Goal: Task Accomplishment & Management: Complete application form

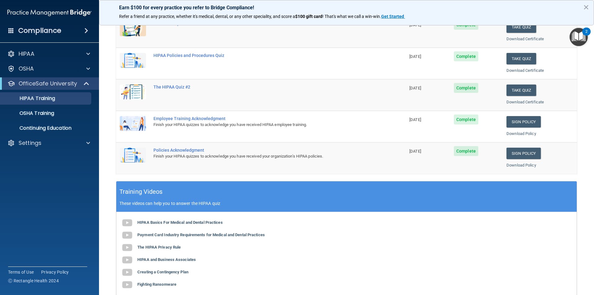
scroll to position [31, 0]
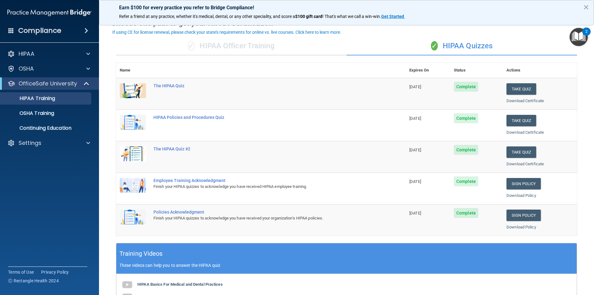
click at [464, 151] on span "Complete" at bounding box center [466, 150] width 24 height 10
click at [515, 150] on button "Take Quiz" at bounding box center [522, 151] width 30 height 11
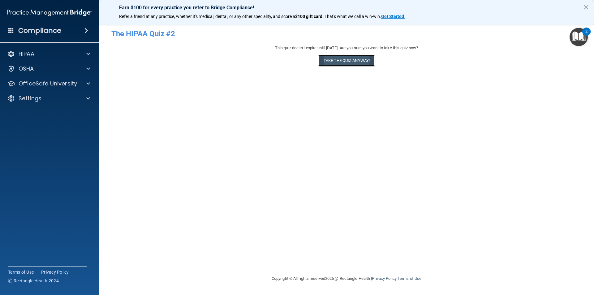
click at [341, 59] on button "Take the quiz anyway!" at bounding box center [347, 60] width 56 height 11
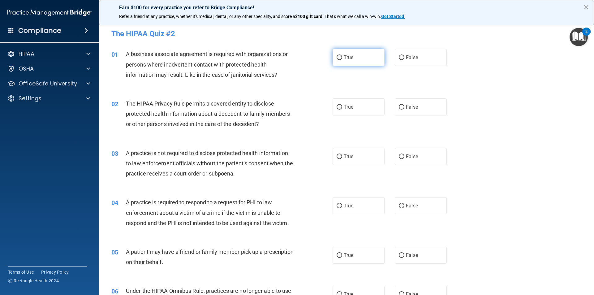
click at [337, 59] on input "True" at bounding box center [340, 57] width 6 height 5
radio input "true"
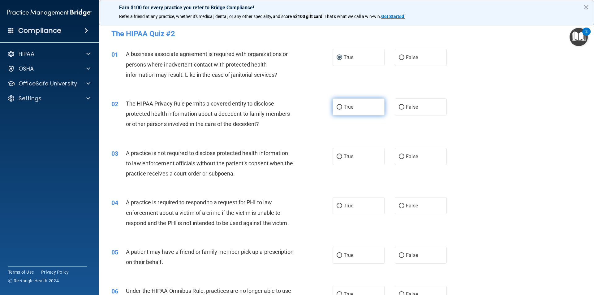
click at [338, 106] on input "True" at bounding box center [340, 107] width 6 height 5
radio input "true"
drag, startPoint x: 338, startPoint y: 154, endPoint x: 338, endPoint y: 183, distance: 28.2
click at [338, 158] on input "True" at bounding box center [340, 156] width 6 height 5
radio input "true"
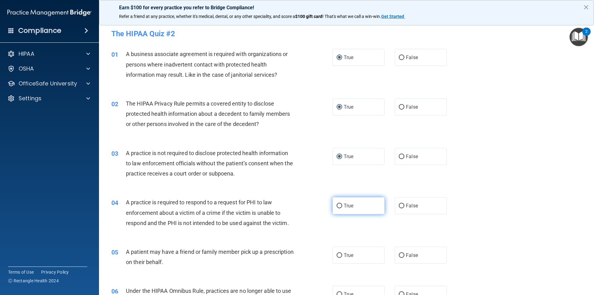
click at [337, 205] on input "True" at bounding box center [340, 206] width 6 height 5
radio input "true"
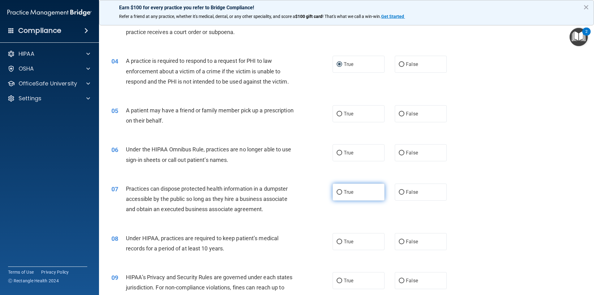
scroll to position [155, 0]
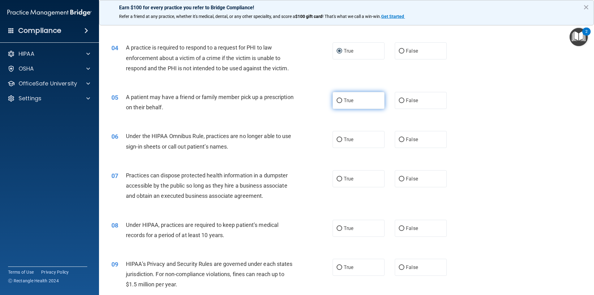
drag, startPoint x: 336, startPoint y: 101, endPoint x: 337, endPoint y: 127, distance: 26.0
click at [337, 103] on input "True" at bounding box center [340, 100] width 6 height 5
radio input "true"
drag, startPoint x: 337, startPoint y: 140, endPoint x: 341, endPoint y: 169, distance: 29.7
click at [337, 140] on input "True" at bounding box center [340, 139] width 6 height 5
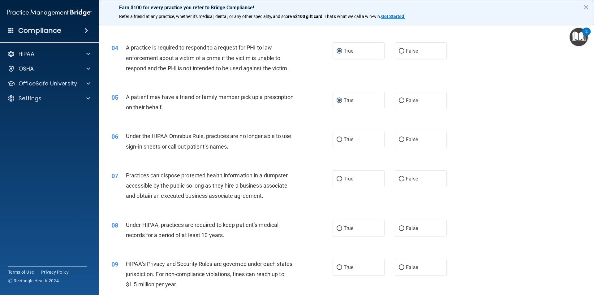
radio input "true"
click at [339, 179] on input "True" at bounding box center [340, 179] width 6 height 5
radio input "true"
click at [338, 226] on input "True" at bounding box center [340, 228] width 6 height 5
radio input "true"
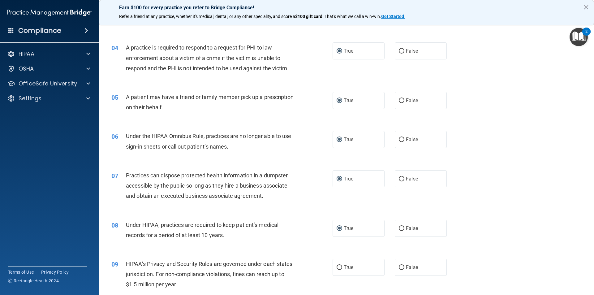
scroll to position [310, 0]
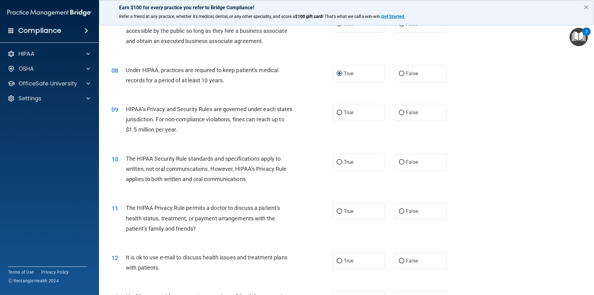
drag, startPoint x: 336, startPoint y: 112, endPoint x: 337, endPoint y: 153, distance: 40.9
click at [337, 114] on input "True" at bounding box center [340, 113] width 6 height 5
radio input "true"
drag, startPoint x: 335, startPoint y: 163, endPoint x: 340, endPoint y: 185, distance: 22.7
click at [337, 164] on input "True" at bounding box center [340, 162] width 6 height 5
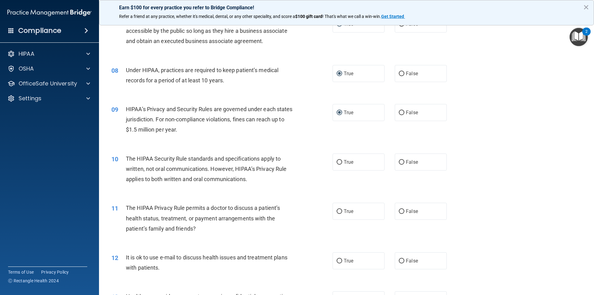
radio input "true"
click at [337, 211] on input "True" at bounding box center [340, 211] width 6 height 5
radio input "true"
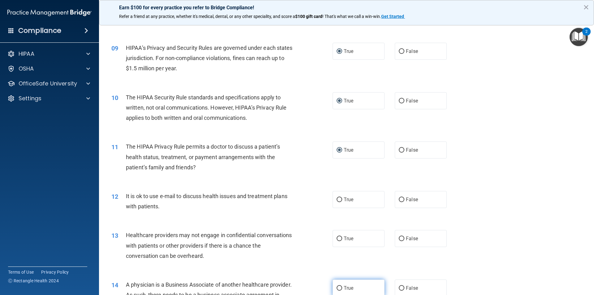
scroll to position [464, 0]
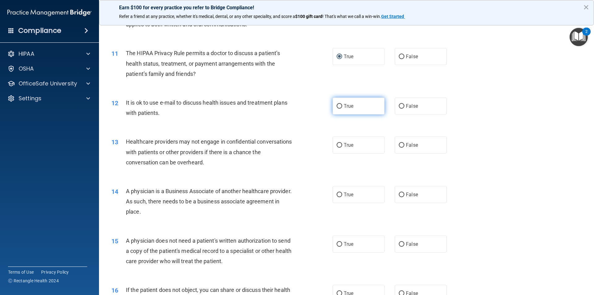
drag, startPoint x: 338, startPoint y: 104, endPoint x: 336, endPoint y: 136, distance: 32.6
click at [338, 105] on input "True" at bounding box center [340, 106] width 6 height 5
radio input "true"
drag, startPoint x: 335, startPoint y: 145, endPoint x: 345, endPoint y: 171, distance: 27.1
click at [337, 146] on input "True" at bounding box center [340, 145] width 6 height 5
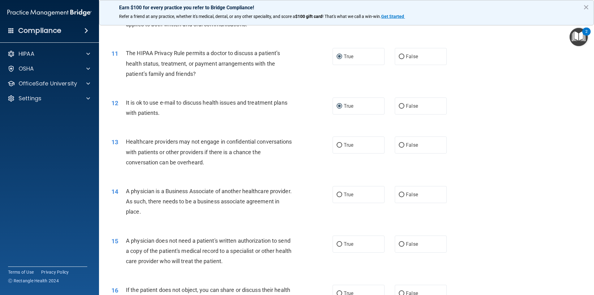
radio input "true"
click at [340, 198] on label "True" at bounding box center [359, 194] width 52 height 17
click at [340, 197] on input "True" at bounding box center [340, 195] width 6 height 5
radio input "true"
click at [341, 243] on label "True" at bounding box center [359, 244] width 52 height 17
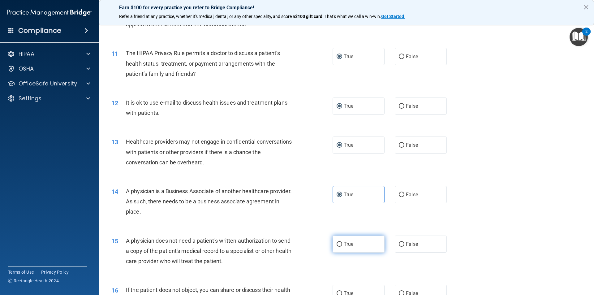
click at [341, 243] on input "True" at bounding box center [340, 244] width 6 height 5
radio input "true"
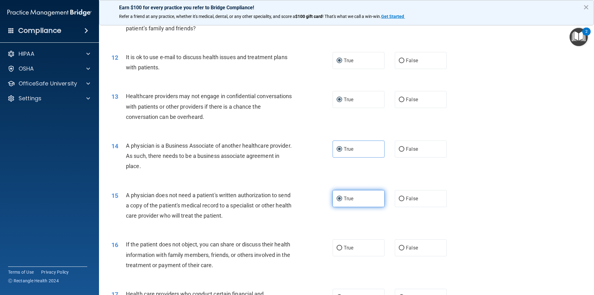
scroll to position [650, 0]
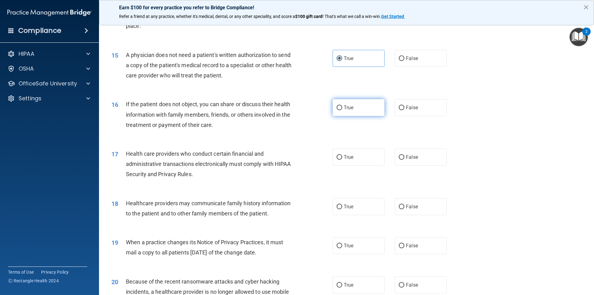
click at [339, 108] on input "True" at bounding box center [340, 108] width 6 height 5
radio input "true"
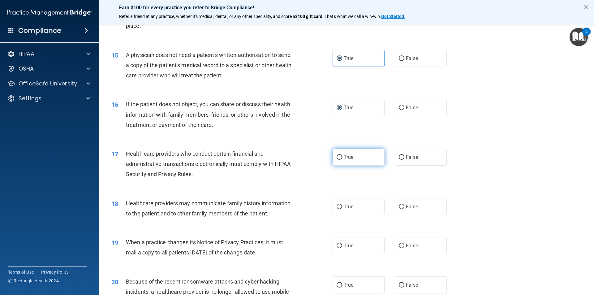
click at [338, 155] on input "True" at bounding box center [340, 157] width 6 height 5
radio input "true"
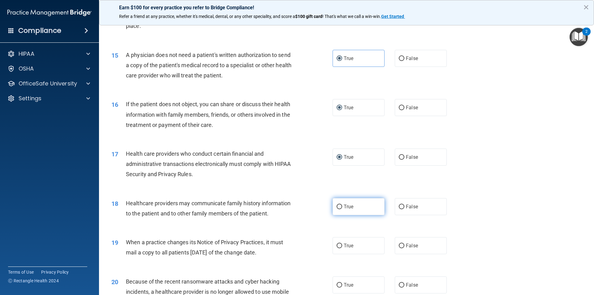
click at [338, 209] on input "True" at bounding box center [340, 207] width 6 height 5
radio input "true"
click at [338, 244] on input "True" at bounding box center [340, 246] width 6 height 5
radio input "true"
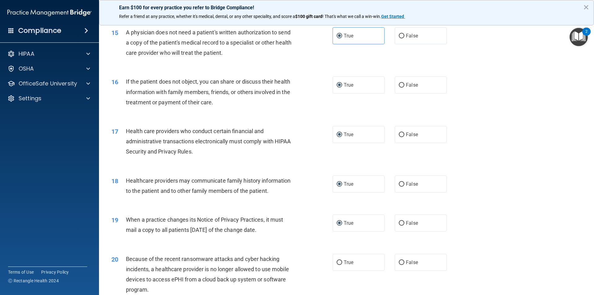
scroll to position [836, 0]
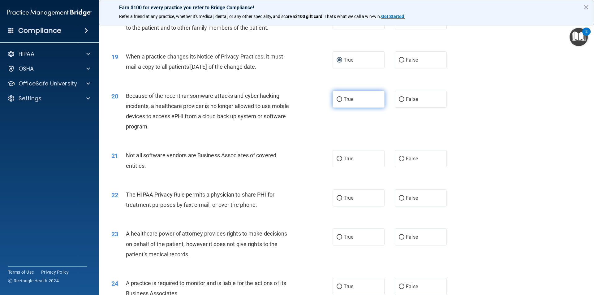
click at [337, 97] on input "True" at bounding box center [340, 99] width 6 height 5
radio input "true"
click at [337, 163] on label "True" at bounding box center [359, 158] width 52 height 17
click at [337, 161] on input "True" at bounding box center [340, 159] width 6 height 5
radio input "true"
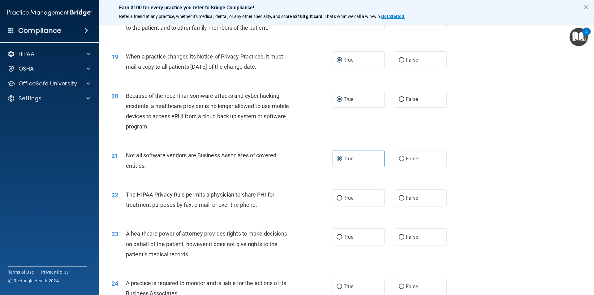
drag, startPoint x: 339, startPoint y: 193, endPoint x: 341, endPoint y: 210, distance: 16.3
click at [339, 195] on label "True" at bounding box center [359, 197] width 52 height 17
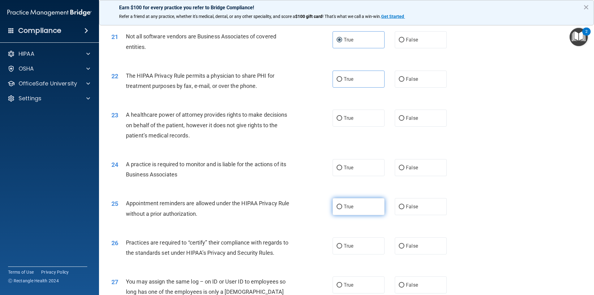
scroll to position [960, 0]
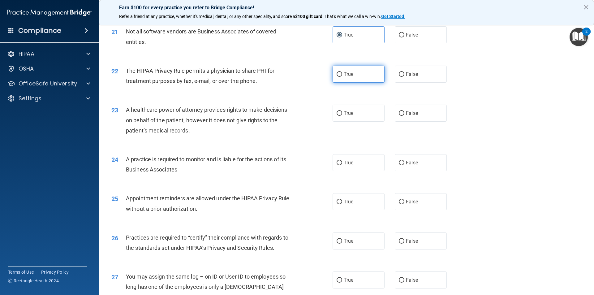
click at [338, 74] on input "True" at bounding box center [340, 74] width 6 height 5
radio input "true"
click at [339, 113] on input "True" at bounding box center [340, 113] width 6 height 5
radio input "true"
click at [338, 161] on input "True" at bounding box center [340, 163] width 6 height 5
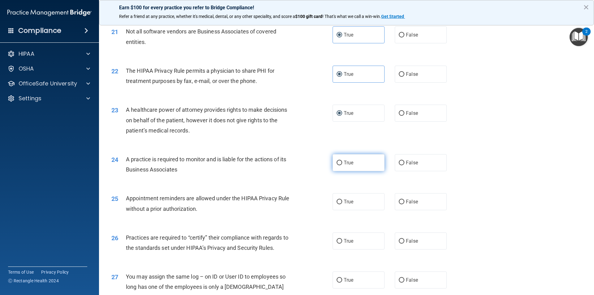
radio input "true"
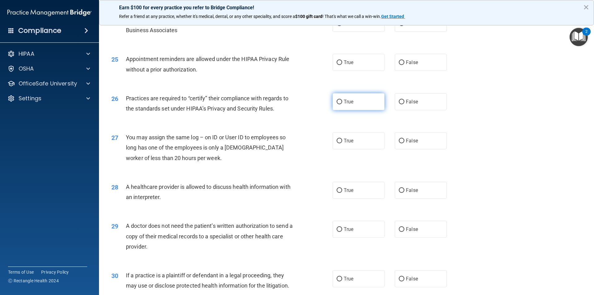
scroll to position [1114, 0]
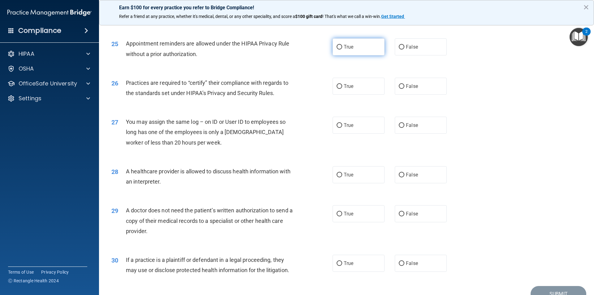
click at [337, 46] on input "True" at bounding box center [340, 47] width 6 height 5
radio input "true"
click at [337, 87] on input "True" at bounding box center [340, 86] width 6 height 5
radio input "true"
click at [340, 121] on label "True" at bounding box center [359, 125] width 52 height 17
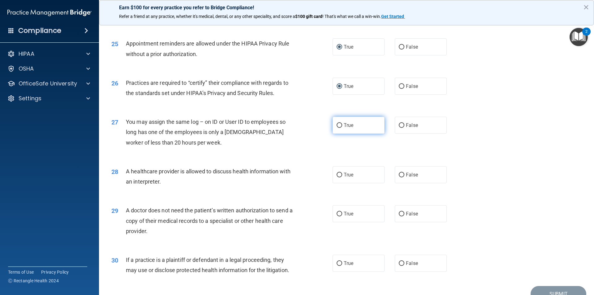
click at [340, 123] on input "True" at bounding box center [340, 125] width 6 height 5
radio input "true"
drag, startPoint x: 337, startPoint y: 177, endPoint x: 336, endPoint y: 181, distance: 4.5
click at [337, 177] on input "True" at bounding box center [340, 175] width 6 height 5
radio input "true"
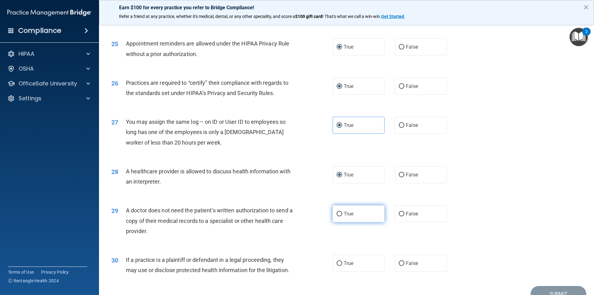
click at [337, 212] on input "True" at bounding box center [340, 214] width 6 height 5
radio input "true"
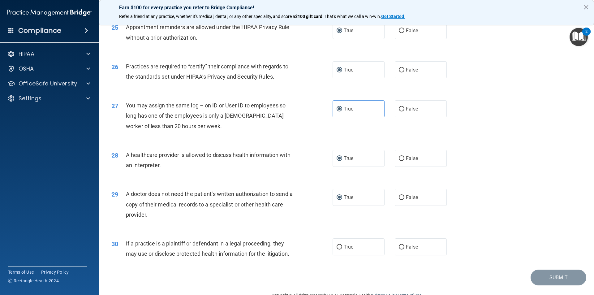
scroll to position [1146, 0]
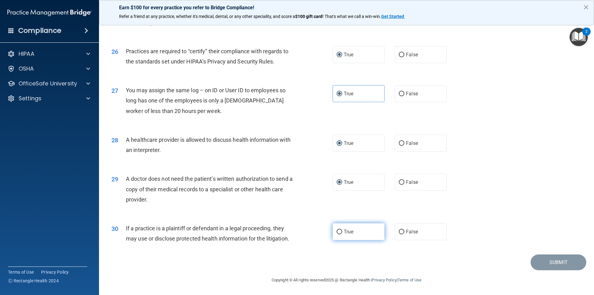
click at [337, 230] on input "True" at bounding box center [340, 232] width 6 height 5
radio input "true"
click at [557, 262] on button "Submit" at bounding box center [559, 262] width 56 height 16
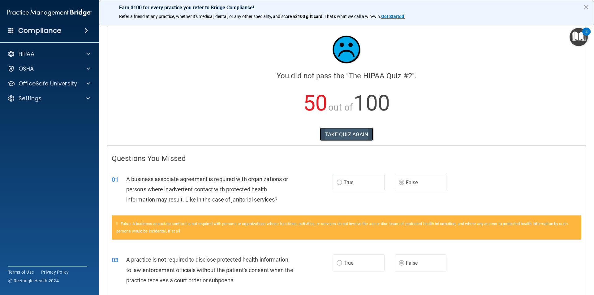
click at [340, 132] on button "TAKE QUIZ AGAIN" at bounding box center [347, 135] width 54 height 14
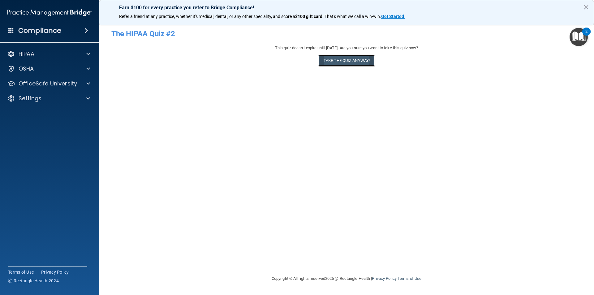
click at [345, 61] on button "Take the quiz anyway!" at bounding box center [347, 60] width 56 height 11
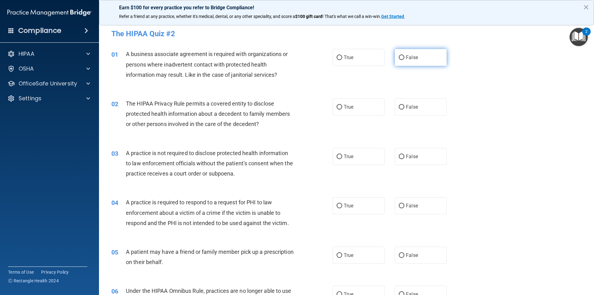
click at [399, 58] on input "False" at bounding box center [402, 57] width 6 height 5
radio input "true"
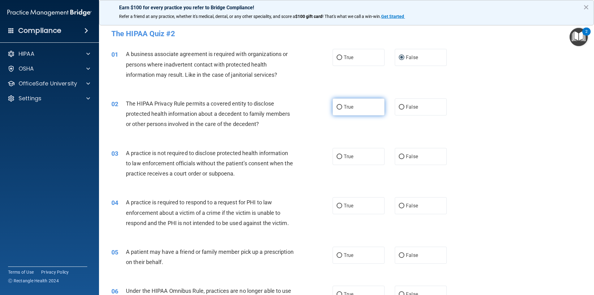
click at [339, 105] on input "True" at bounding box center [340, 107] width 6 height 5
radio input "true"
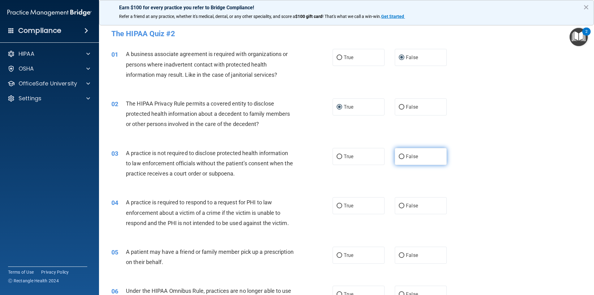
click at [399, 155] on input "False" at bounding box center [402, 156] width 6 height 5
radio input "true"
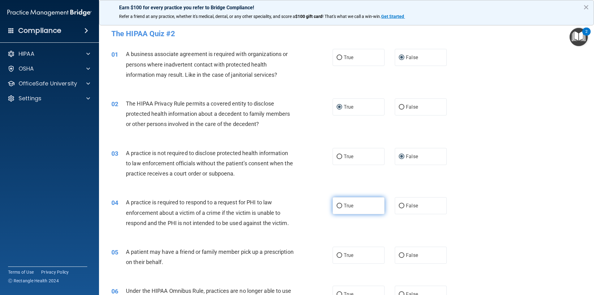
click at [338, 204] on input "True" at bounding box center [340, 206] width 6 height 5
radio input "true"
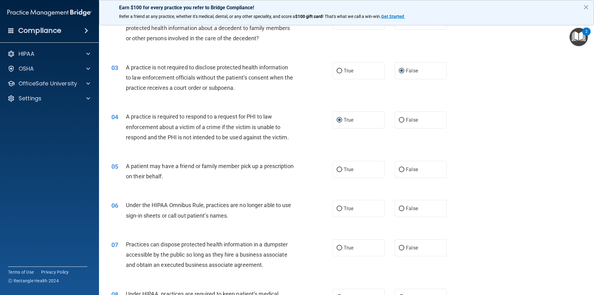
scroll to position [93, 0]
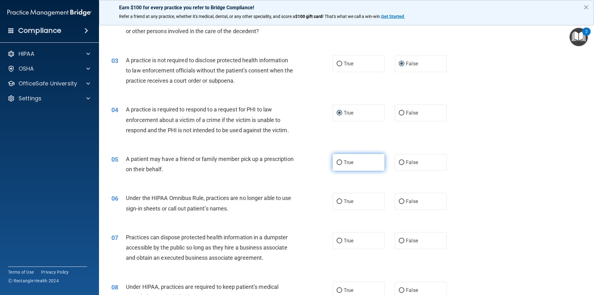
click at [338, 163] on input "True" at bounding box center [340, 162] width 6 height 5
radio input "true"
click at [339, 201] on input "True" at bounding box center [340, 201] width 6 height 5
radio input "true"
click at [400, 240] on input "False" at bounding box center [402, 241] width 6 height 5
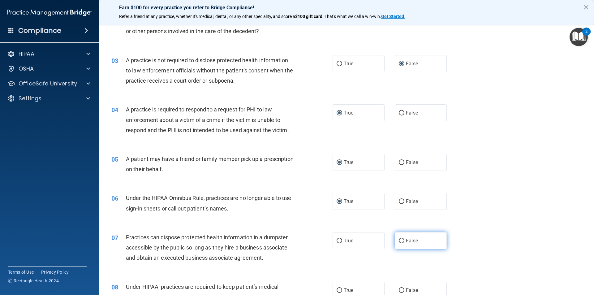
radio input "true"
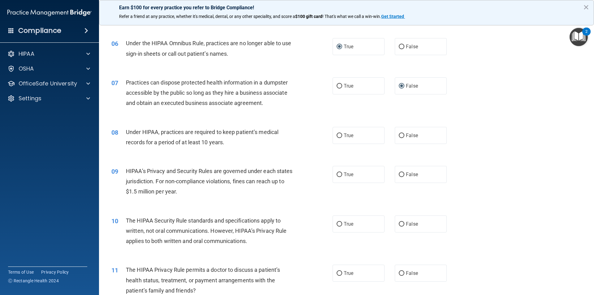
scroll to position [279, 0]
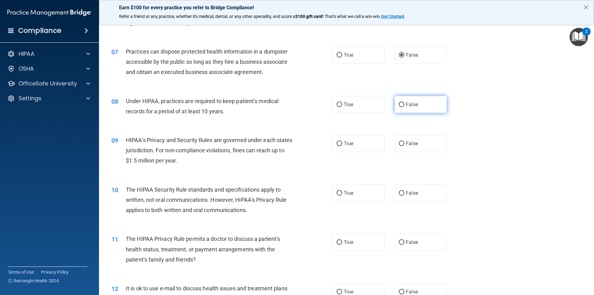
click at [399, 104] on input "False" at bounding box center [402, 104] width 6 height 5
radio input "true"
click at [399, 141] on input "False" at bounding box center [402, 143] width 6 height 5
radio input "true"
click at [337, 194] on input "True" at bounding box center [340, 193] width 6 height 5
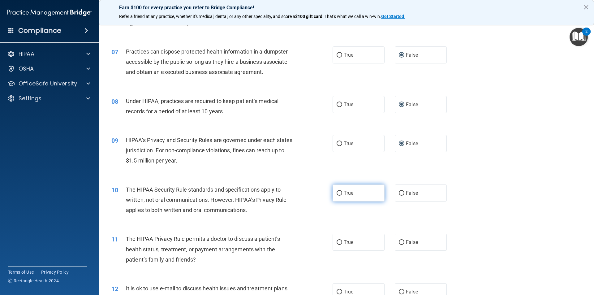
radio input "true"
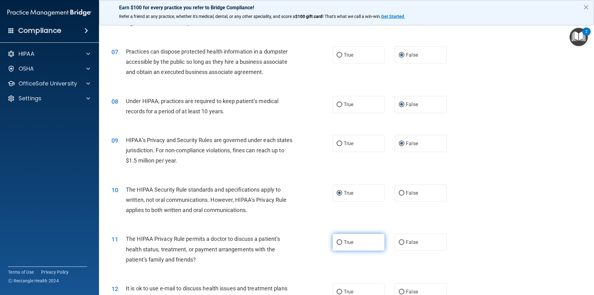
click at [334, 239] on label "True" at bounding box center [359, 242] width 52 height 17
click at [337, 240] on input "True" at bounding box center [340, 242] width 6 height 5
radio input "true"
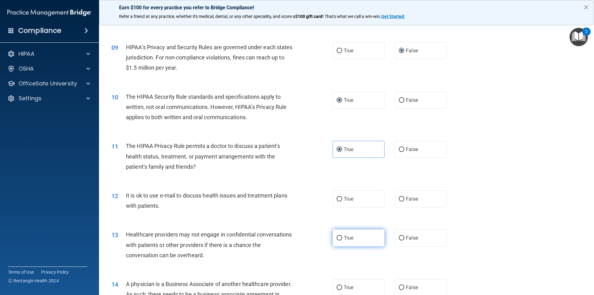
scroll to position [402, 0]
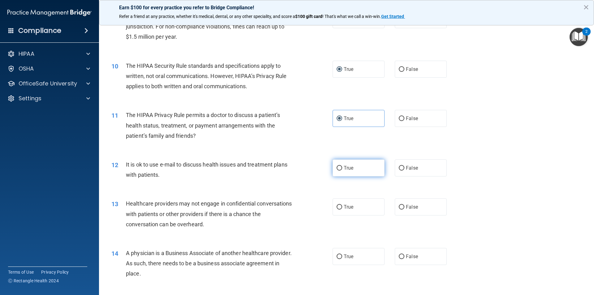
click at [338, 166] on input "True" at bounding box center [340, 168] width 6 height 5
radio input "true"
click at [399, 210] on input "False" at bounding box center [402, 207] width 6 height 5
radio input "true"
click at [400, 255] on input "False" at bounding box center [402, 256] width 6 height 5
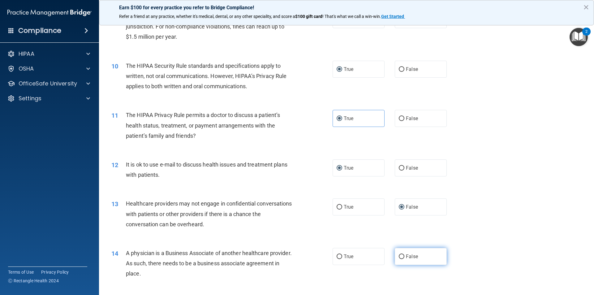
radio input "true"
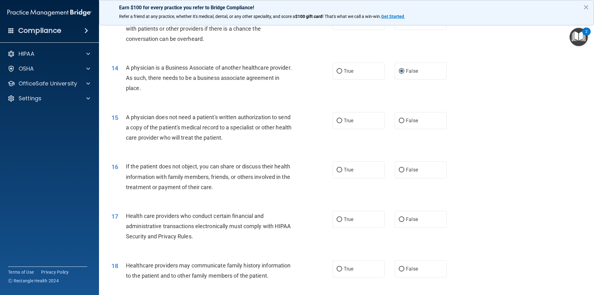
scroll to position [588, 0]
click at [338, 122] on input "True" at bounding box center [340, 120] width 6 height 5
radio input "true"
click at [337, 171] on input "True" at bounding box center [340, 169] width 6 height 5
radio input "true"
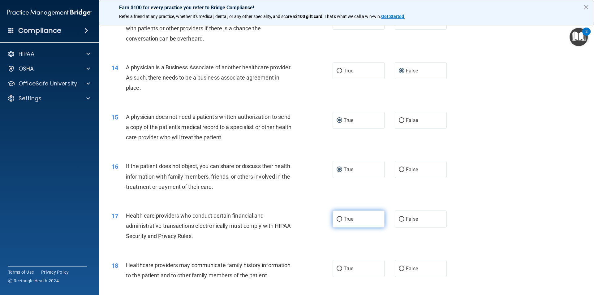
click at [338, 219] on input "True" at bounding box center [340, 219] width 6 height 5
radio input "true"
click at [400, 265] on label "False" at bounding box center [421, 268] width 52 height 17
click at [400, 267] on input "False" at bounding box center [402, 269] width 6 height 5
radio input "true"
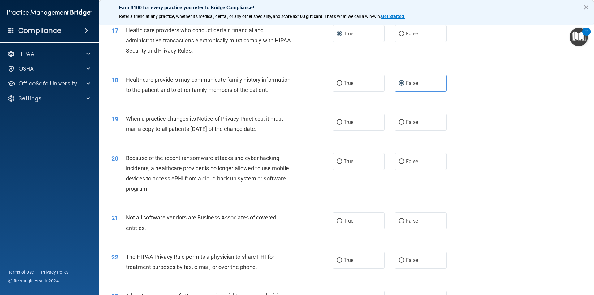
scroll to position [774, 0]
click at [399, 120] on input "False" at bounding box center [402, 122] width 6 height 5
radio input "true"
click at [399, 161] on input "False" at bounding box center [402, 161] width 6 height 5
radio input "true"
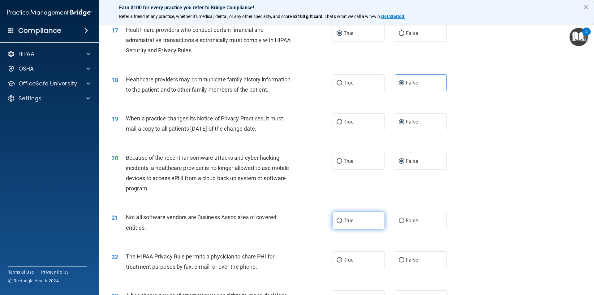
click at [340, 223] on label "True" at bounding box center [359, 220] width 52 height 17
click at [340, 223] on input "True" at bounding box center [340, 221] width 6 height 5
radio input "true"
click at [337, 259] on input "True" at bounding box center [340, 260] width 6 height 5
radio input "true"
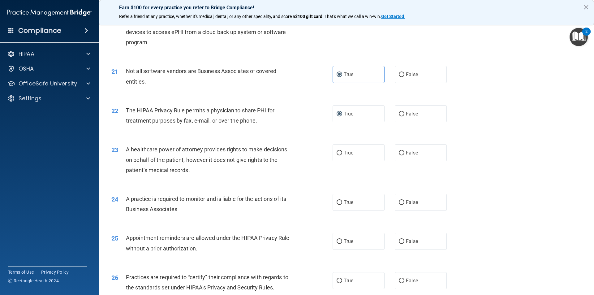
scroll to position [929, 0]
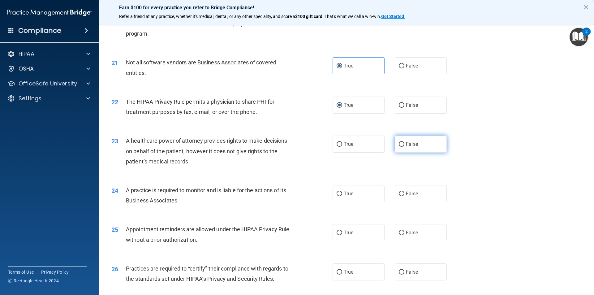
click at [399, 143] on input "False" at bounding box center [402, 144] width 6 height 5
radio input "true"
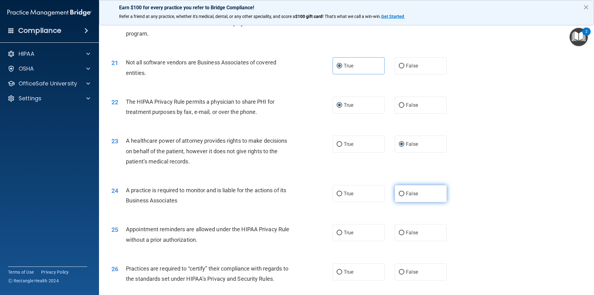
click at [406, 194] on span "False" at bounding box center [412, 194] width 12 height 6
click at [404, 194] on input "False" at bounding box center [402, 194] width 6 height 5
radio input "true"
drag, startPoint x: 337, startPoint y: 236, endPoint x: 370, endPoint y: 265, distance: 43.9
click at [339, 238] on label "True" at bounding box center [359, 232] width 52 height 17
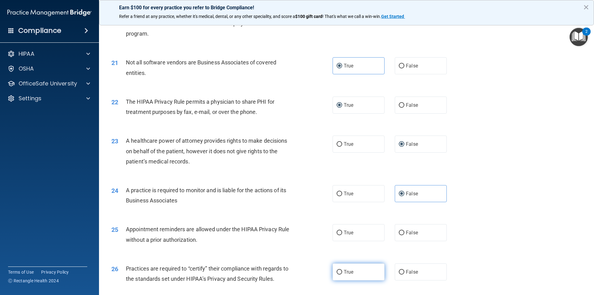
click at [339, 235] on input "True" at bounding box center [340, 233] width 6 height 5
radio input "true"
click at [399, 270] on input "False" at bounding box center [402, 272] width 6 height 5
radio input "true"
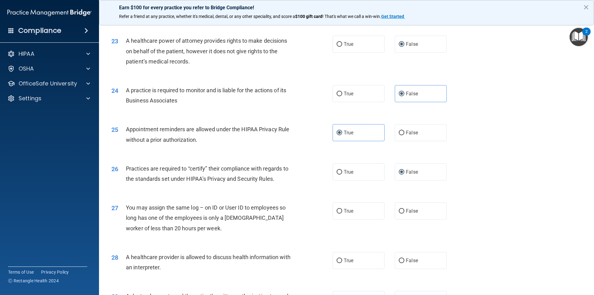
scroll to position [1052, 0]
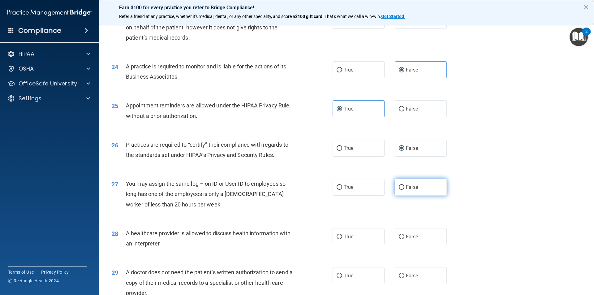
click at [399, 186] on input "False" at bounding box center [402, 187] width 6 height 5
radio input "true"
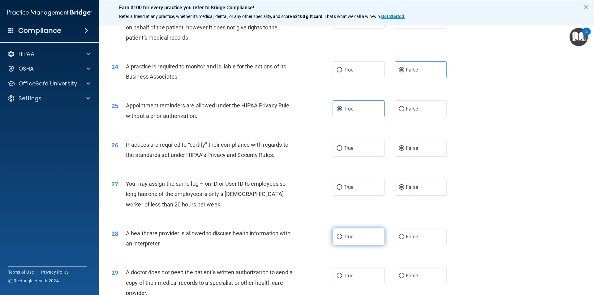
click at [337, 235] on input "True" at bounding box center [340, 237] width 6 height 5
radio input "true"
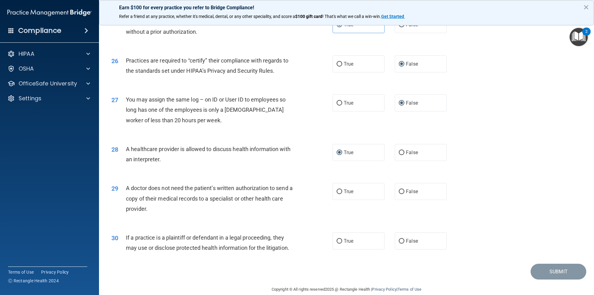
scroll to position [1145, 0]
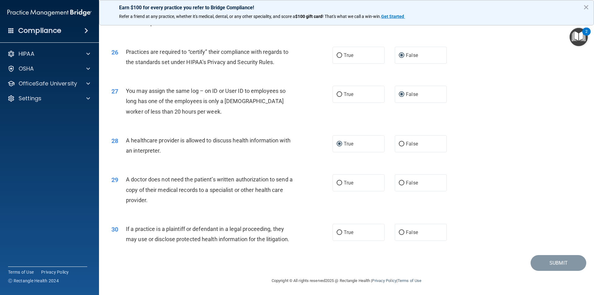
drag, startPoint x: 337, startPoint y: 185, endPoint x: 337, endPoint y: 212, distance: 26.9
click at [337, 187] on label "True" at bounding box center [359, 182] width 52 height 17
click at [337, 185] on input "True" at bounding box center [340, 183] width 6 height 5
radio input "true"
click at [337, 231] on input "True" at bounding box center [340, 232] width 6 height 5
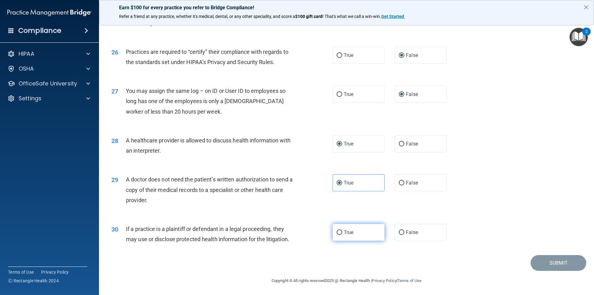
radio input "true"
click at [552, 261] on button "Submit" at bounding box center [559, 262] width 56 height 16
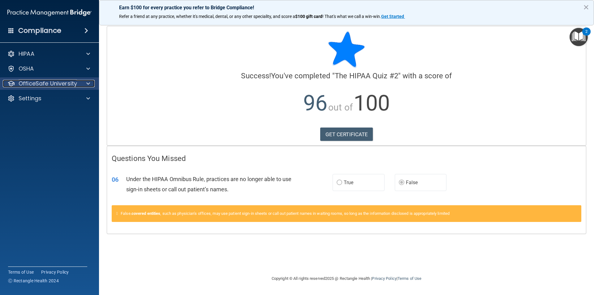
click at [89, 84] on span at bounding box center [88, 83] width 4 height 7
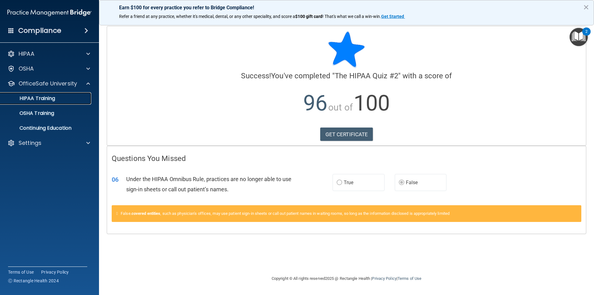
click at [46, 102] on link "HIPAA Training" at bounding box center [43, 98] width 98 height 12
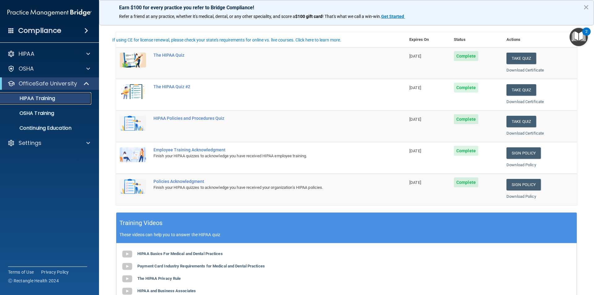
scroll to position [62, 0]
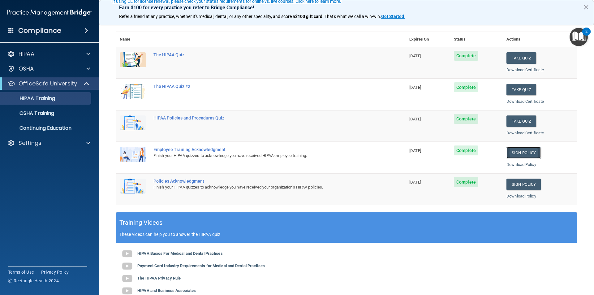
click at [521, 152] on link "Sign Policy" at bounding box center [524, 152] width 34 height 11
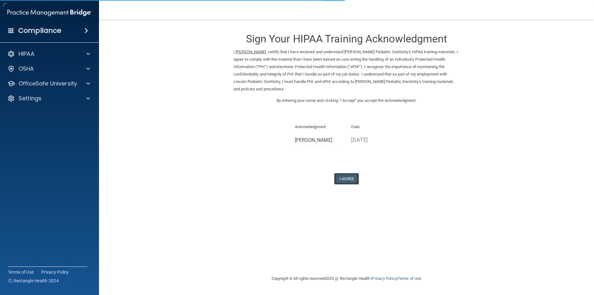
click at [352, 178] on button "I Agree" at bounding box center [346, 178] width 25 height 11
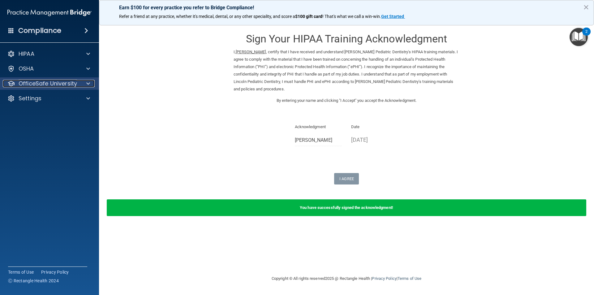
click at [85, 83] on div at bounding box center [87, 83] width 15 height 7
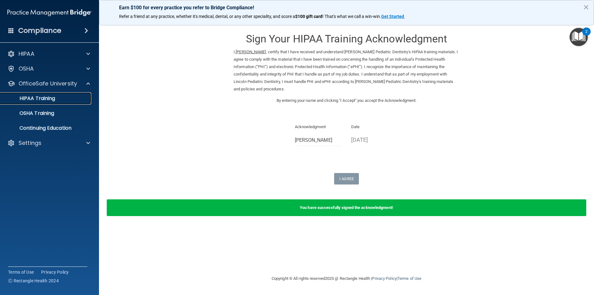
click at [51, 99] on p "HIPAA Training" at bounding box center [29, 98] width 51 height 6
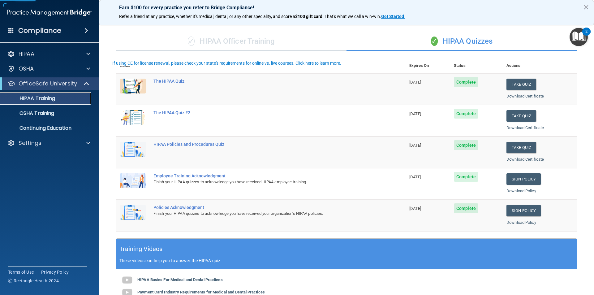
scroll to position [124, 0]
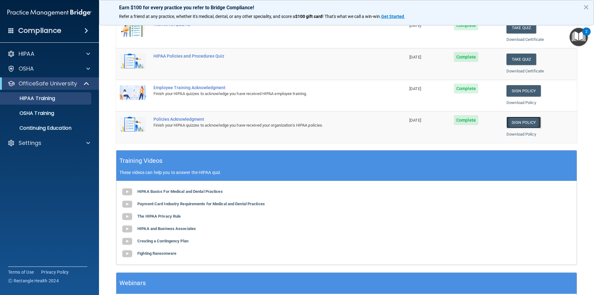
click at [514, 121] on link "Sign Policy" at bounding box center [524, 122] width 34 height 11
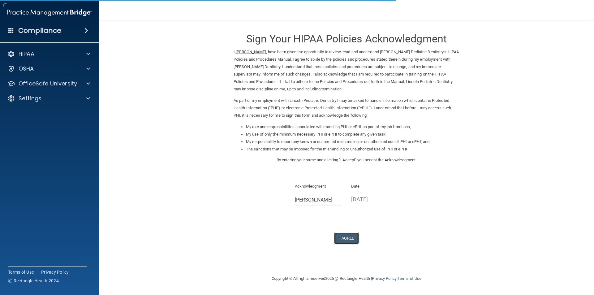
click at [349, 236] on button "I Agree" at bounding box center [346, 237] width 25 height 11
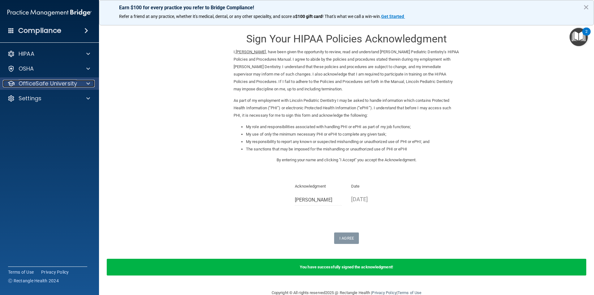
click at [75, 82] on p "OfficeSafe University" at bounding box center [48, 83] width 59 height 7
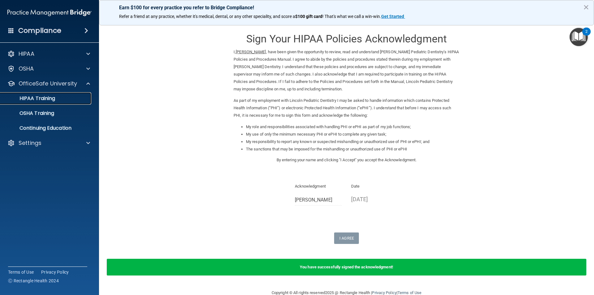
click at [53, 100] on p "HIPAA Training" at bounding box center [29, 98] width 51 height 6
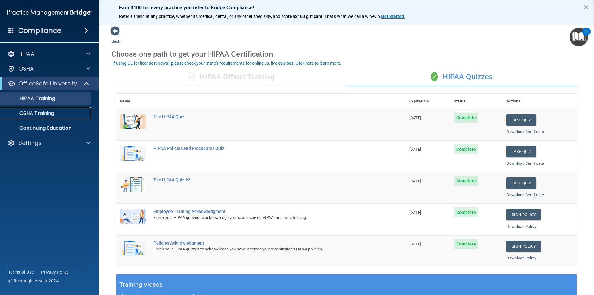
click at [38, 113] on p "OSHA Training" at bounding box center [29, 113] width 50 height 6
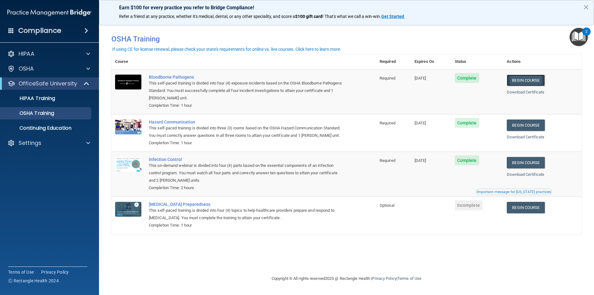
click at [533, 79] on link "Begin Course" at bounding box center [526, 80] width 38 height 11
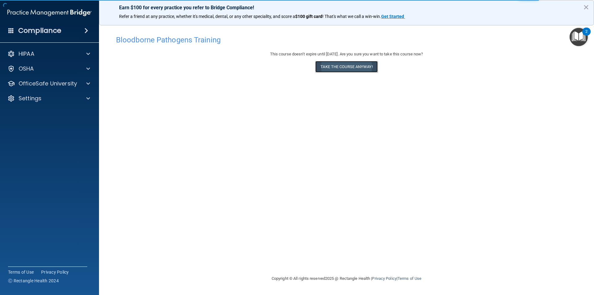
click at [365, 66] on button "Take the course anyway!" at bounding box center [346, 66] width 62 height 11
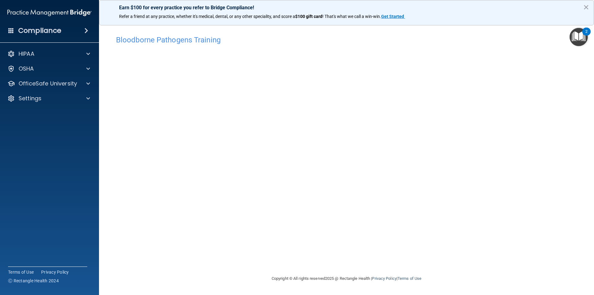
click at [334, 242] on div "Bloodborne Pathogens Training This course doesn’t expire until 11/05/2025. Are …" at bounding box center [346, 153] width 471 height 243
click at [88, 69] on span at bounding box center [88, 68] width 4 height 7
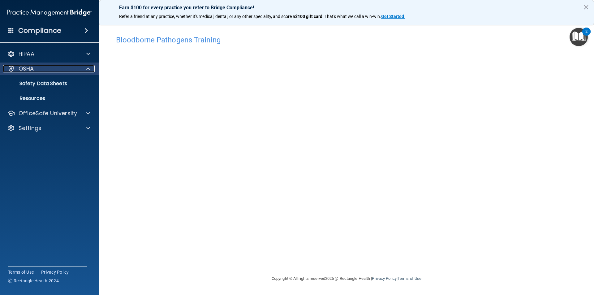
click at [88, 70] on span at bounding box center [88, 68] width 4 height 7
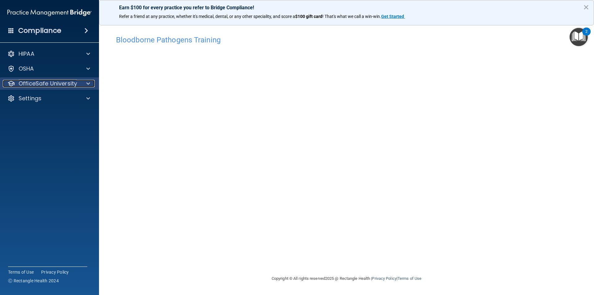
click at [86, 84] on span at bounding box center [88, 83] width 4 height 7
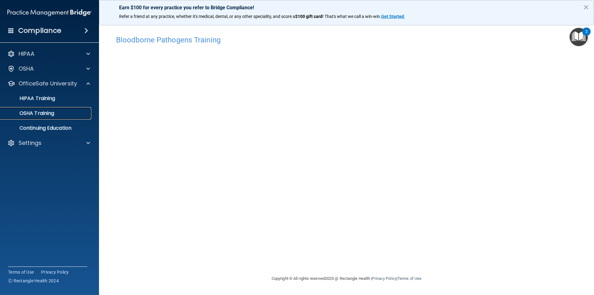
click at [55, 111] on div "OSHA Training" at bounding box center [46, 113] width 85 height 6
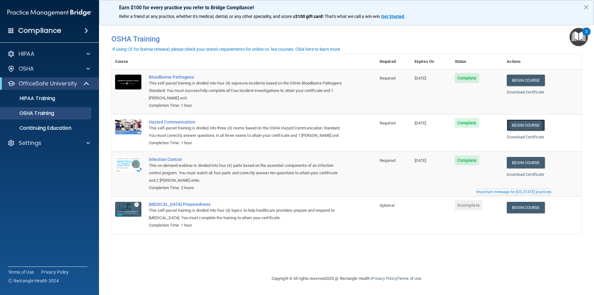
click at [524, 125] on link "Begin Course" at bounding box center [526, 124] width 38 height 11
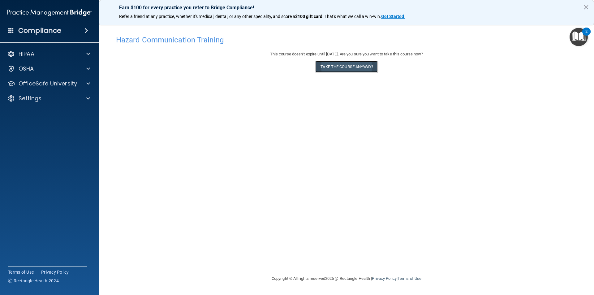
click at [364, 66] on button "Take the course anyway!" at bounding box center [346, 66] width 62 height 11
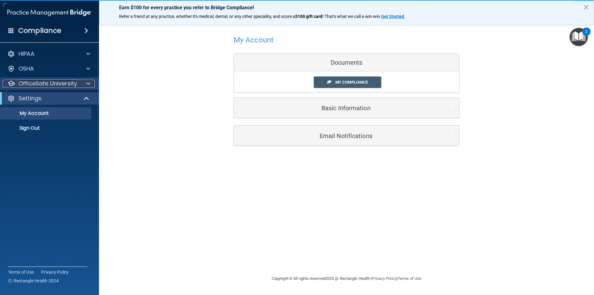
click at [85, 83] on div at bounding box center [87, 83] width 15 height 7
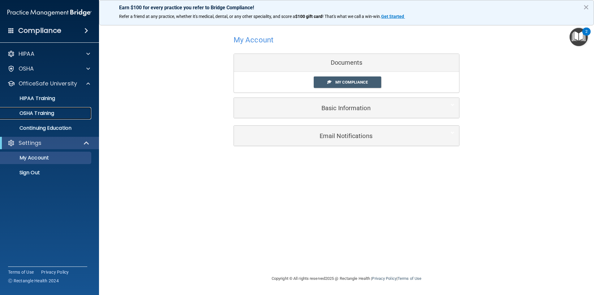
click at [56, 110] on link "OSHA Training" at bounding box center [43, 113] width 98 height 12
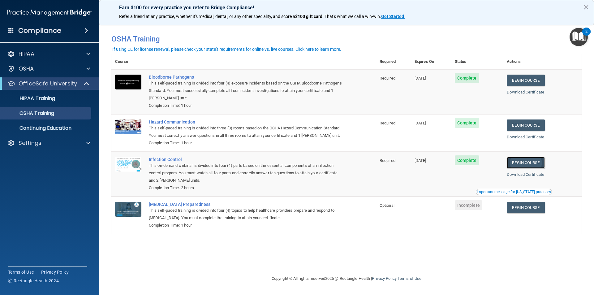
click at [544, 162] on link "Begin Course" at bounding box center [526, 162] width 38 height 11
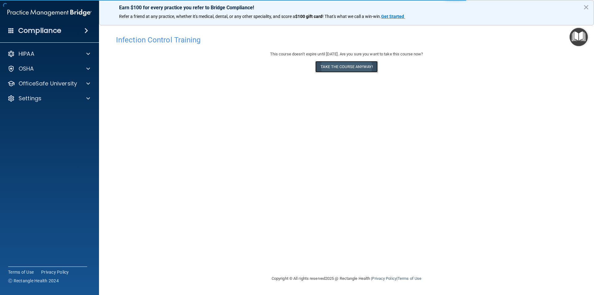
click at [339, 63] on button "Take the course anyway!" at bounding box center [346, 66] width 62 height 11
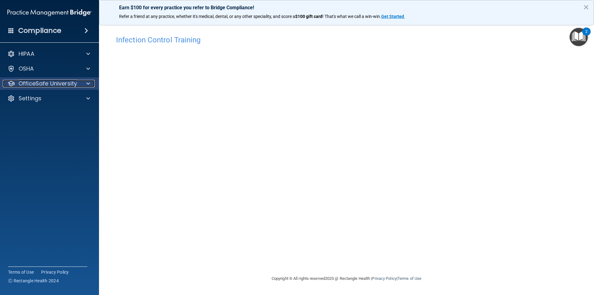
click at [89, 81] on span at bounding box center [88, 83] width 4 height 7
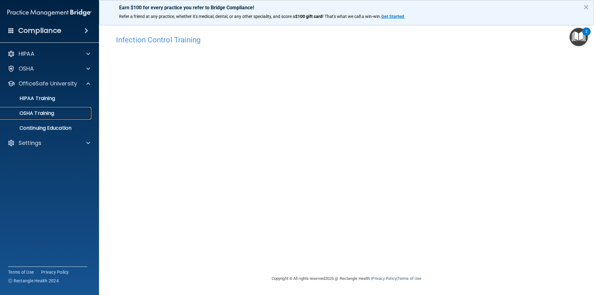
click at [46, 115] on p "OSHA Training" at bounding box center [29, 113] width 50 height 6
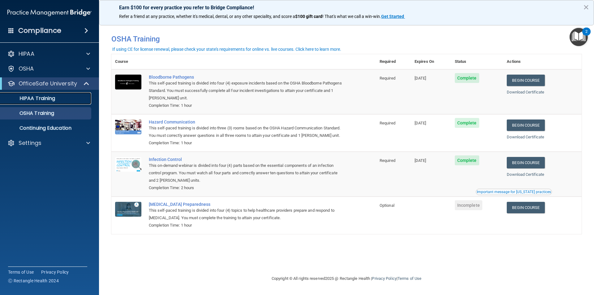
click at [38, 98] on p "HIPAA Training" at bounding box center [29, 98] width 51 height 6
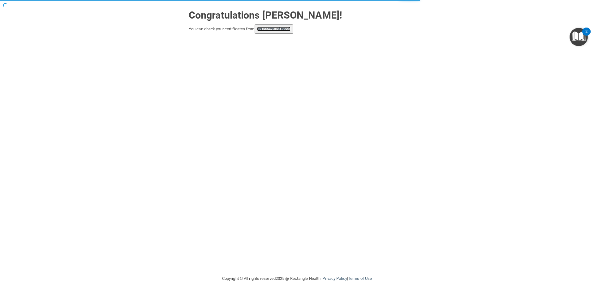
click at [288, 30] on link "your account page!" at bounding box center [274, 29] width 34 height 5
